Goal: Navigation & Orientation: Find specific page/section

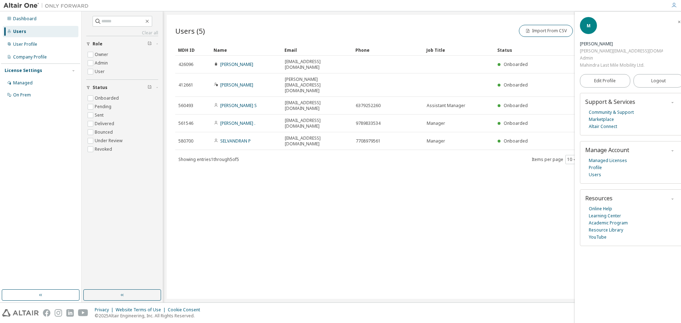
click at [22, 20] on div "Dashboard" at bounding box center [24, 19] width 23 height 6
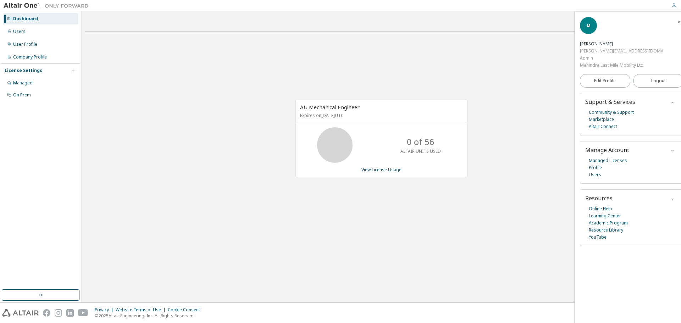
click at [337, 184] on div "AU Mechanical Engineer Expires on [DATE] UTC 0 of 56 ALTAIR UNITS USED View Lic…" at bounding box center [377, 142] width 179 height 85
drag, startPoint x: 337, startPoint y: 184, endPoint x: 333, endPoint y: 186, distance: 3.8
click at [335, 185] on div "AU Mechanical Engineer Expires on [DATE] UTC 0 of 56 ALTAIR UNITS USED View Lic…" at bounding box center [377, 142] width 179 height 85
click at [336, 187] on div "AU Mechanical Engineer Expires on [DATE] UTC 0 of 56 ALTAIR UNITS USED View Lic…" at bounding box center [381, 142] width 592 height 210
click at [334, 185] on div "AU Mechanical Engineer Expires on [DATE] UTC 0 of 56 ALTAIR UNITS USED View Lic…" at bounding box center [381, 142] width 592 height 210
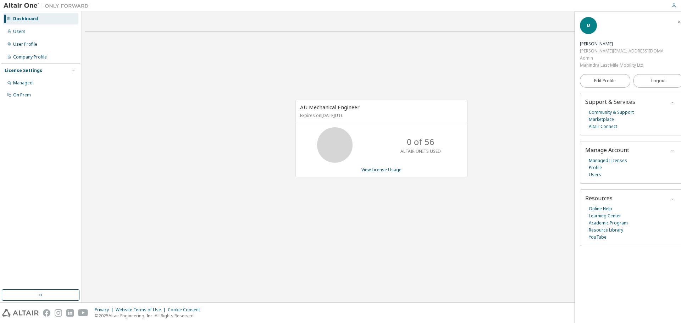
click at [331, 189] on div "AU Mechanical Engineer Expires on [DATE] UTC 0 of 56 ALTAIR UNITS USED View Lic…" at bounding box center [381, 142] width 592 height 210
click at [331, 198] on div "AU Mechanical Engineer Expires on [DATE] UTC 0 of 56 ALTAIR UNITS USED View Lic…" at bounding box center [381, 142] width 592 height 210
click at [330, 209] on div "AU Mechanical Engineer Expires on [DATE] UTC 0 of 56 ALTAIR UNITS USED View Lic…" at bounding box center [381, 142] width 592 height 210
